Goal: Task Accomplishment & Management: Complete application form

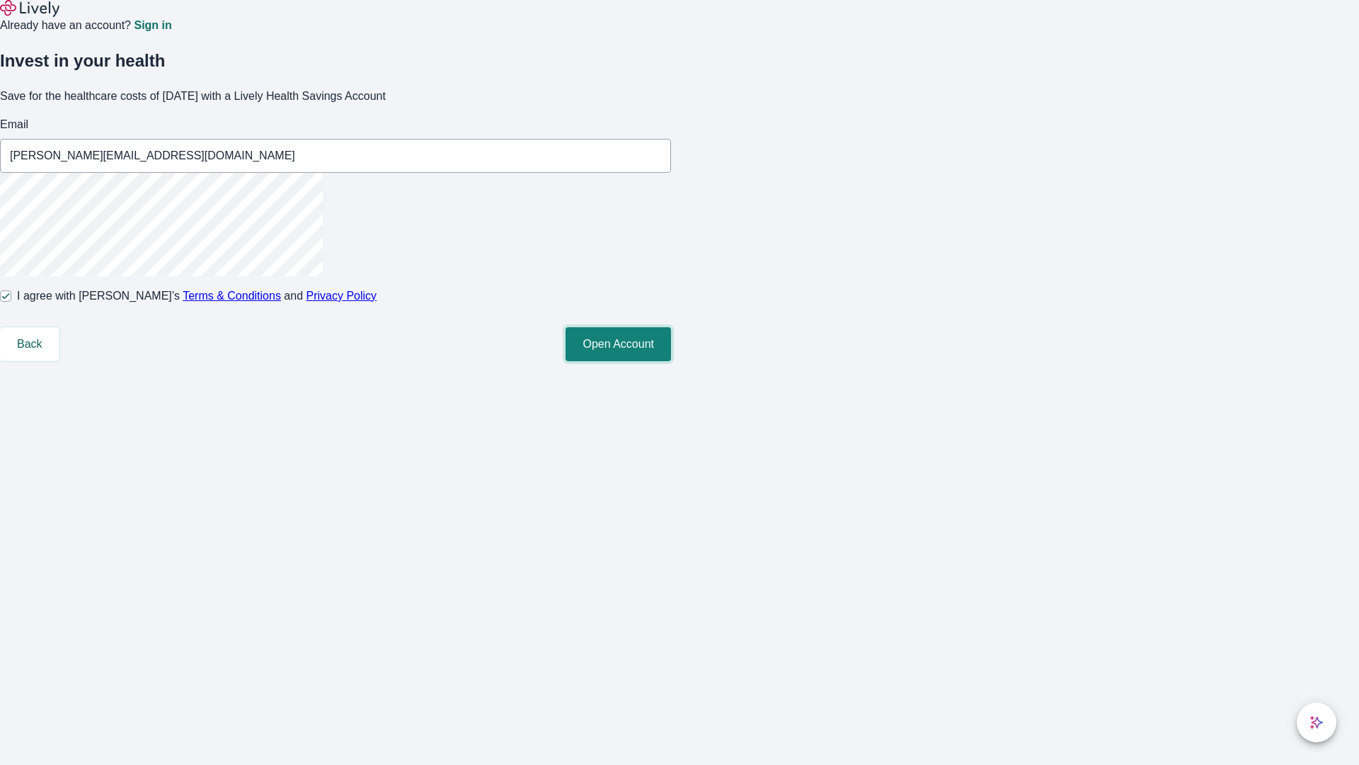
click at [671, 361] on button "Open Account" at bounding box center [618, 344] width 105 height 34
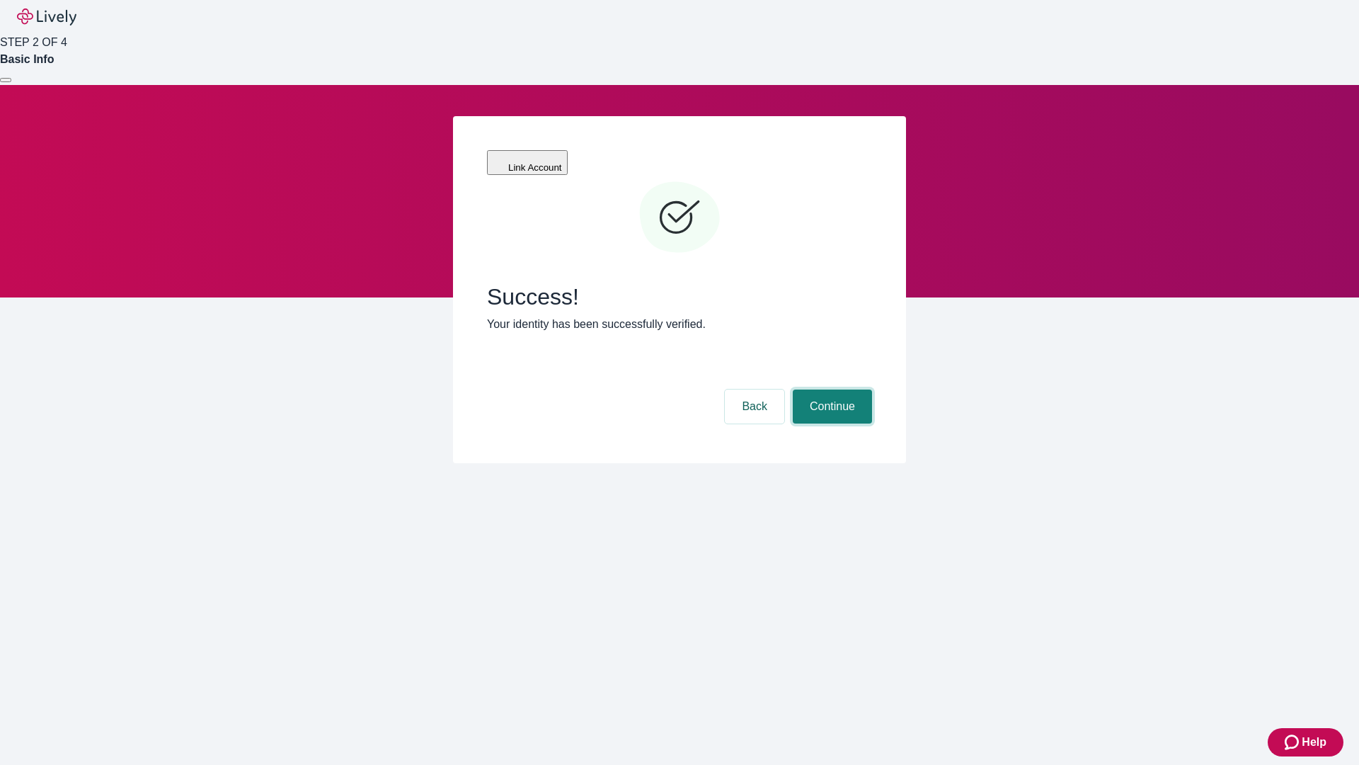
click at [830, 389] on button "Continue" at bounding box center [832, 406] width 79 height 34
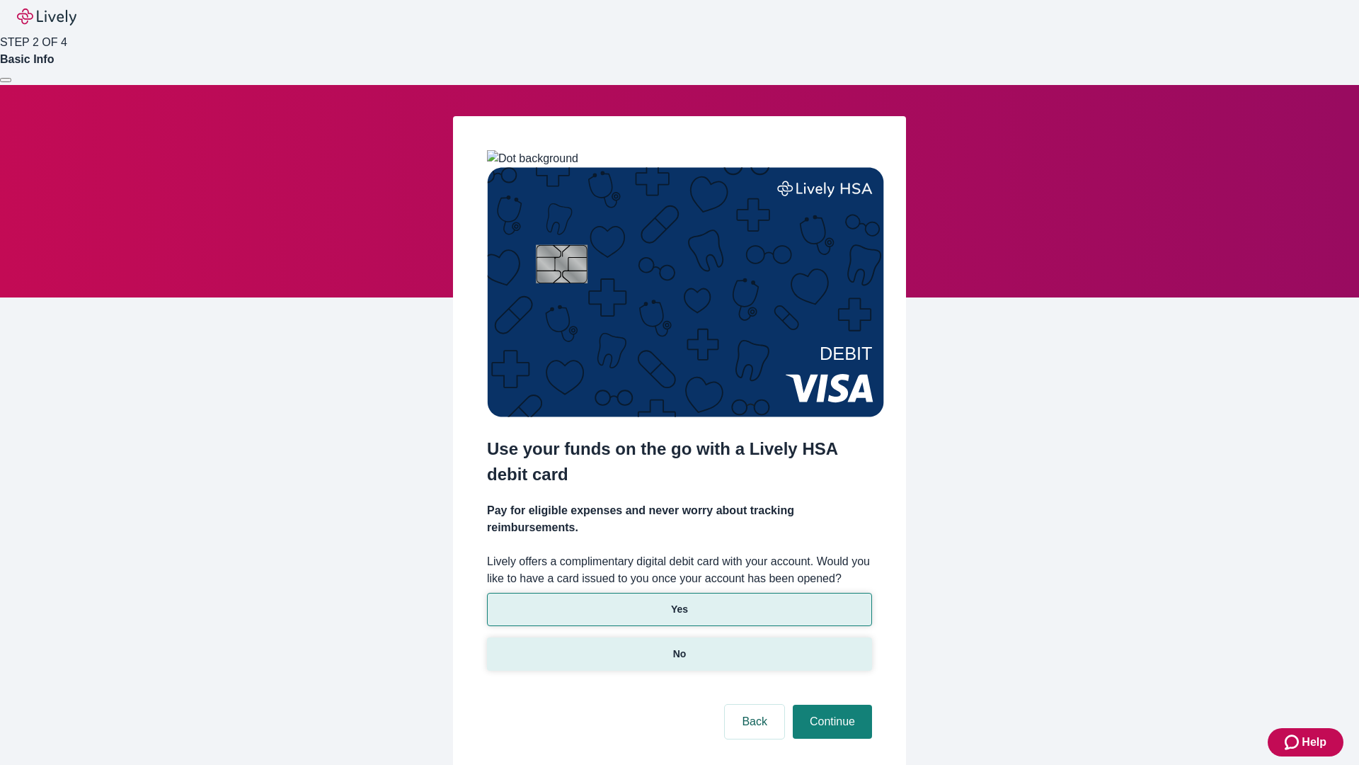
click at [679, 646] on p "No" at bounding box center [679, 653] width 13 height 15
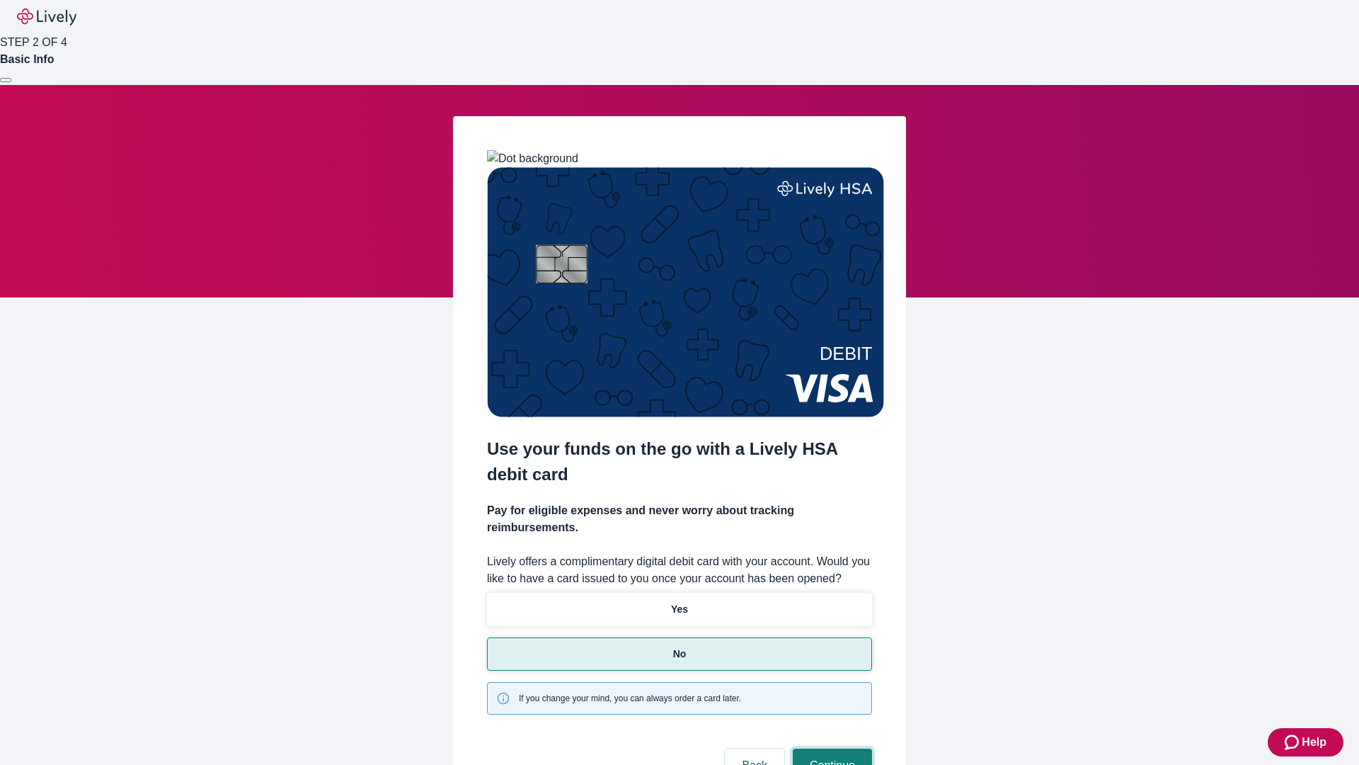
click at [830, 748] on button "Continue" at bounding box center [832, 765] width 79 height 34
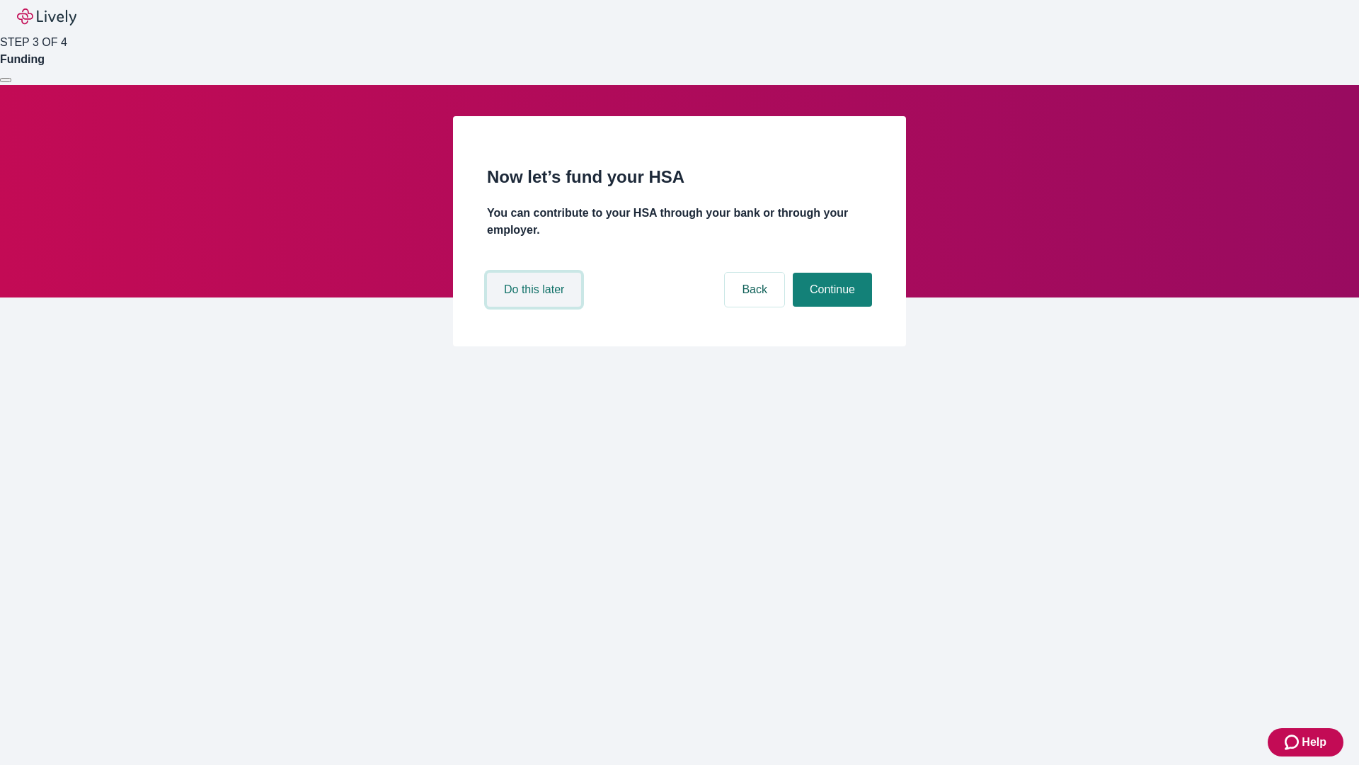
click at [536, 307] on button "Do this later" at bounding box center [534, 290] width 94 height 34
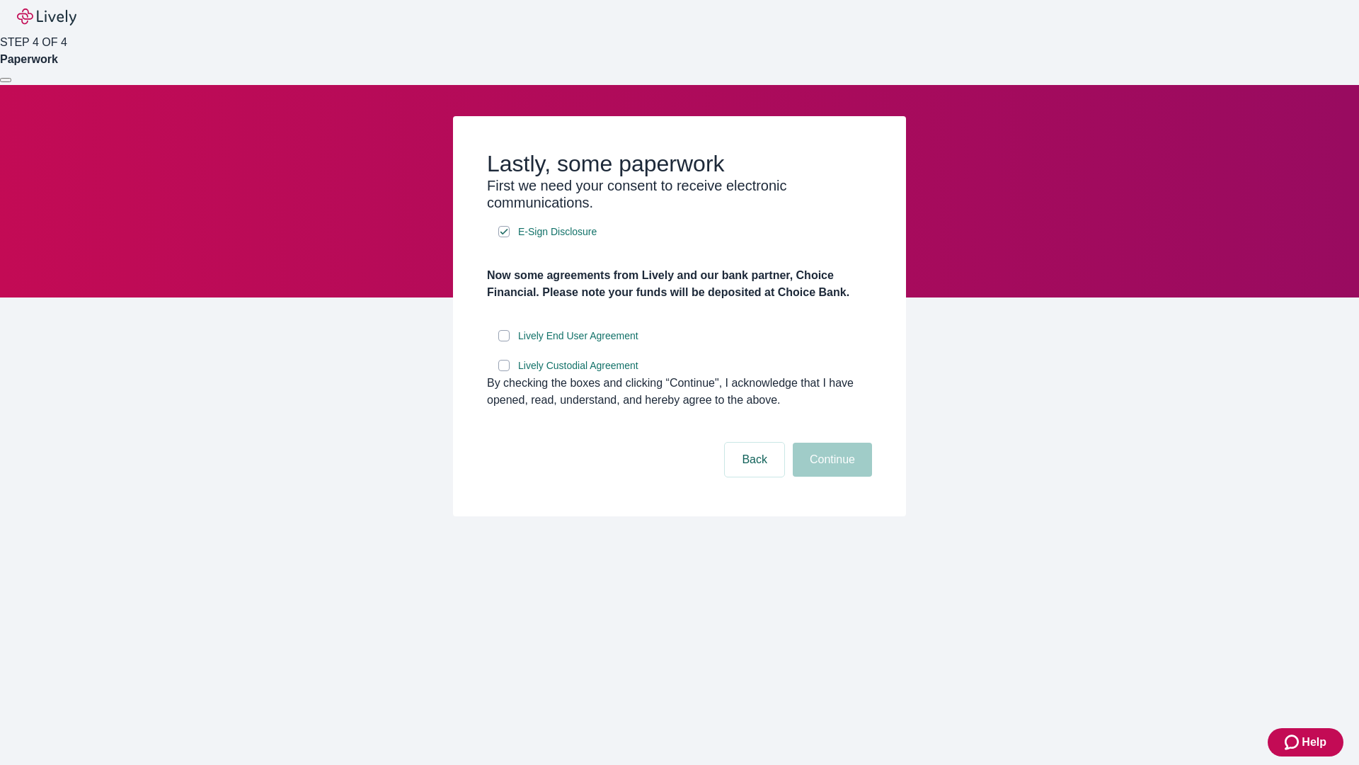
click at [504, 341] on input "Lively End User Agreement" at bounding box center [503, 335] width 11 height 11
checkbox input "true"
click at [504, 371] on input "Lively Custodial Agreement" at bounding box center [503, 365] width 11 height 11
checkbox input "true"
click at [830, 476] on button "Continue" at bounding box center [832, 459] width 79 height 34
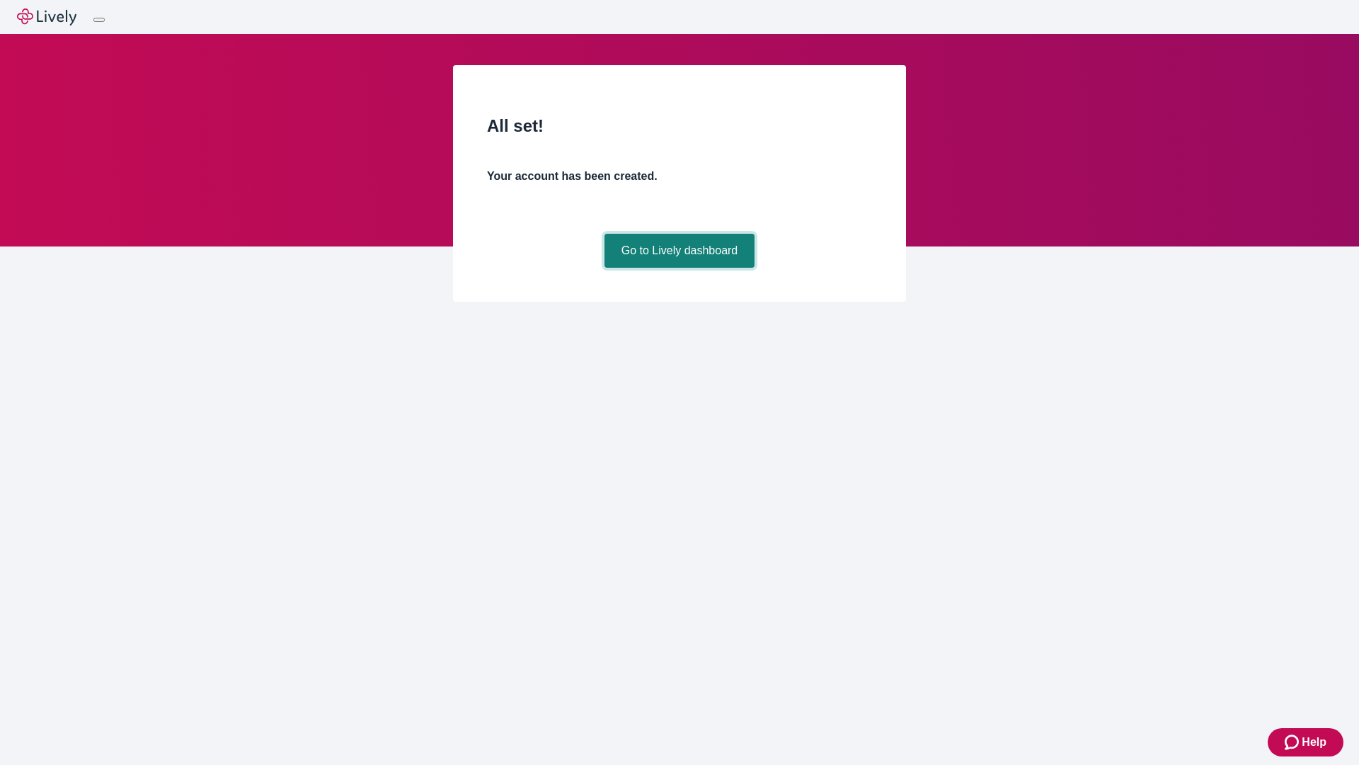
click at [679, 268] on link "Go to Lively dashboard" at bounding box center [680, 251] width 151 height 34
